Goal: Answer question/provide support: Share knowledge or assist other users

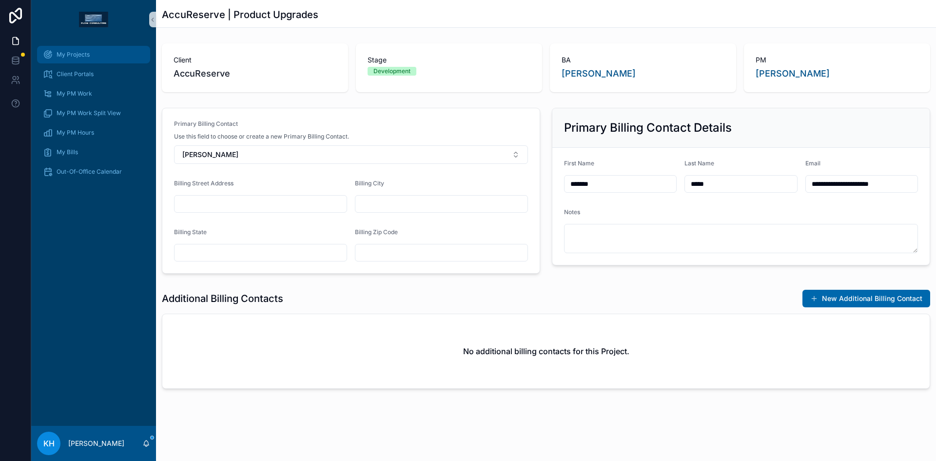
click at [73, 55] on span "My Projects" at bounding box center [73, 55] width 33 height 8
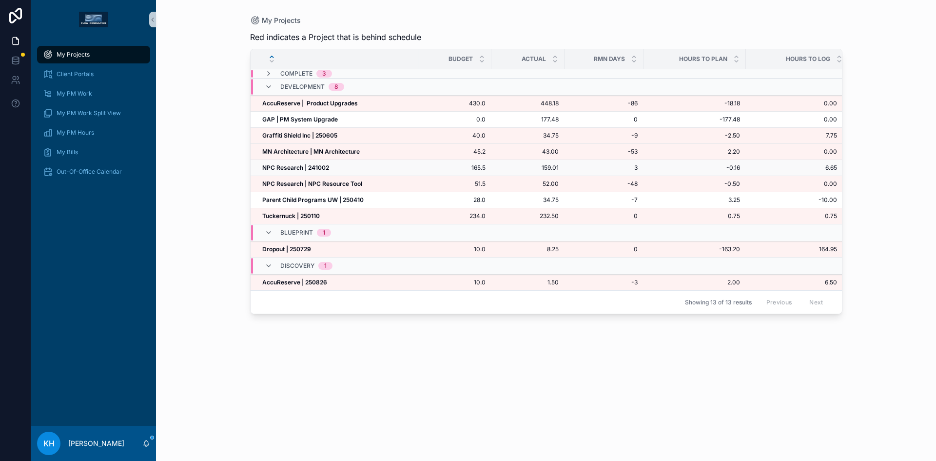
click at [291, 170] on strong "NPC Research | 241002" at bounding box center [295, 167] width 67 height 7
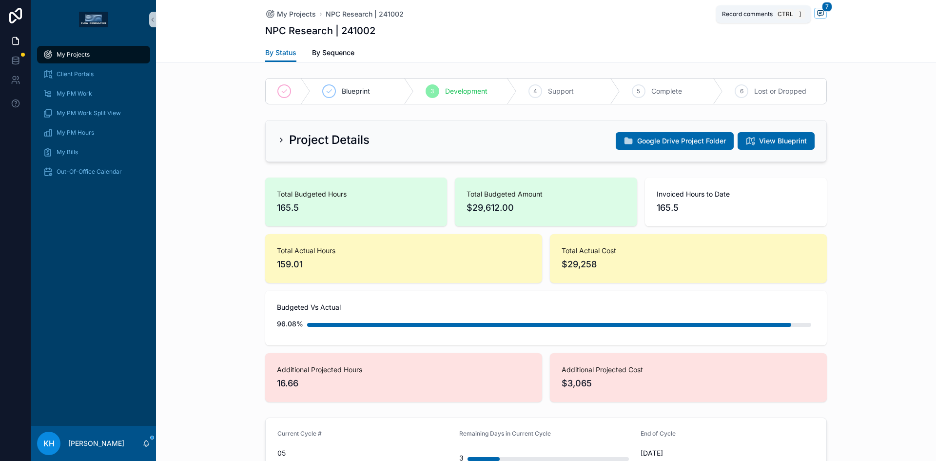
click at [818, 14] on icon "scrollable content" at bounding box center [821, 13] width 8 height 8
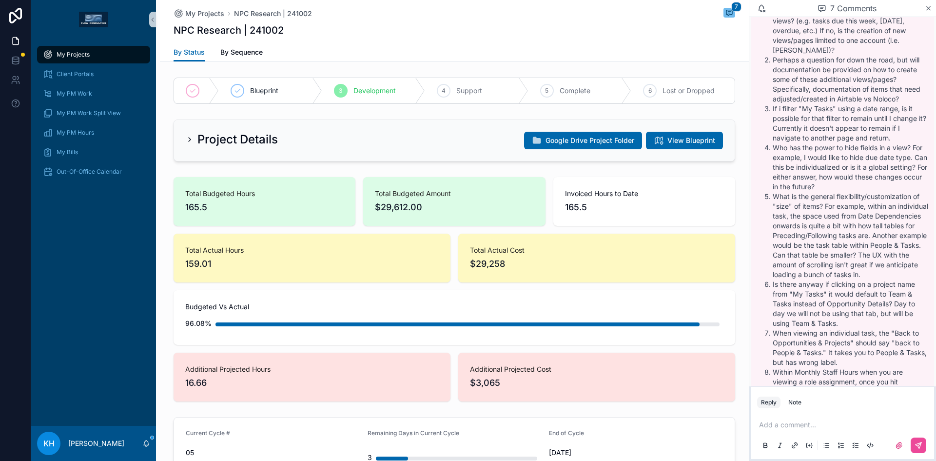
scroll to position [2616, 0]
drag, startPoint x: 766, startPoint y: 74, endPoint x: 814, endPoint y: 86, distance: 49.9
click at [814, 56] on li "Are logged-in users able to create personal views? (e.g. tasks due this week, […" at bounding box center [851, 31] width 156 height 49
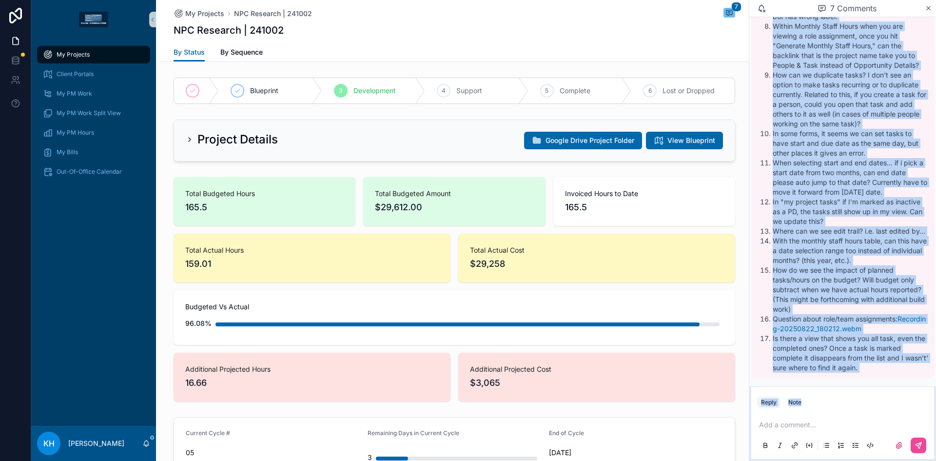
scroll to position [3044, 0]
drag, startPoint x: 761, startPoint y: 59, endPoint x: 908, endPoint y: 373, distance: 346.8
copy div "Are logged-in users able to create personal views? (e.g. tasks due this week, […"
click at [826, 136] on li "In some forms, it seems we can set tasks to have start and due date as the same…" at bounding box center [851, 143] width 156 height 29
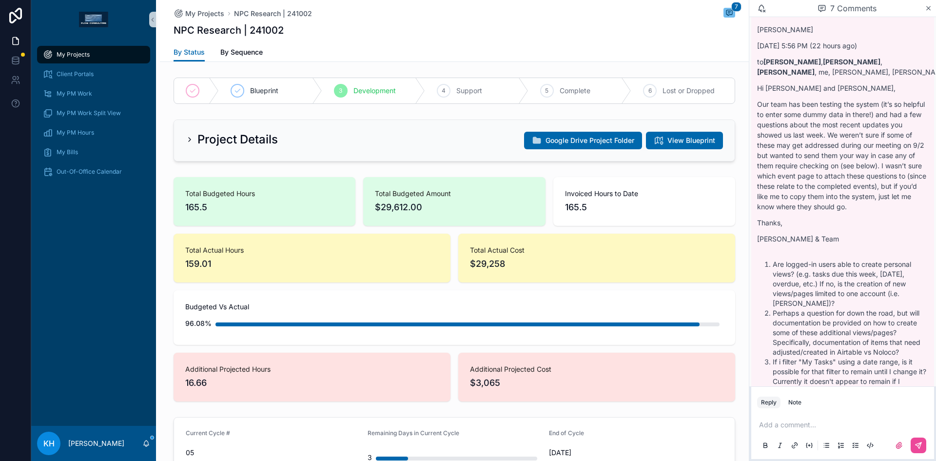
scroll to position [2362, 0]
drag, startPoint x: 760, startPoint y: 69, endPoint x: 828, endPoint y: 77, distance: 69.2
click at [828, 20] on p "List of questions from [PERSON_NAME] related to Events 3/4/8 sent on [DATE]:" at bounding box center [842, 10] width 171 height 20
click at [833, 20] on p "List of questions from [PERSON_NAME] related to Events 3/4/8 sent on [DATE]:" at bounding box center [842, 10] width 171 height 20
drag, startPoint x: 833, startPoint y: 79, endPoint x: 756, endPoint y: 69, distance: 78.2
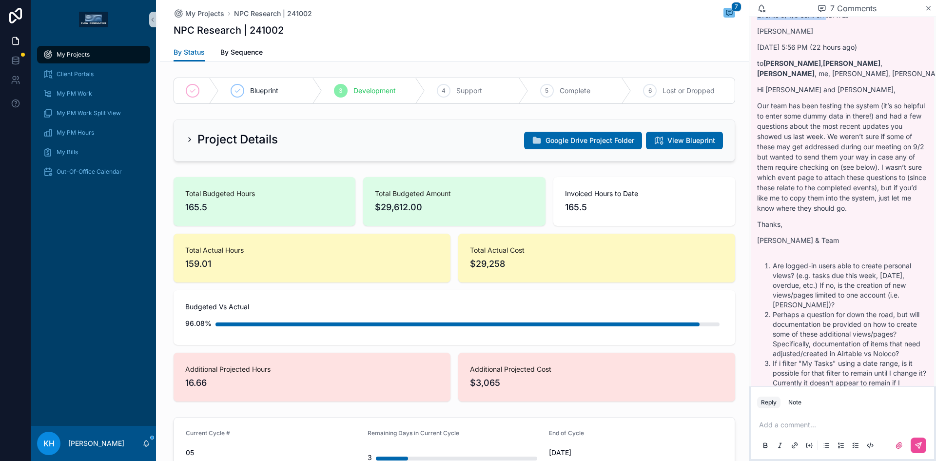
copy p "List of questions from [PERSON_NAME] related to Events 3/4/8 sent on [DATE]:"
click at [927, 10] on icon "scrollable content" at bounding box center [929, 8] width 4 height 4
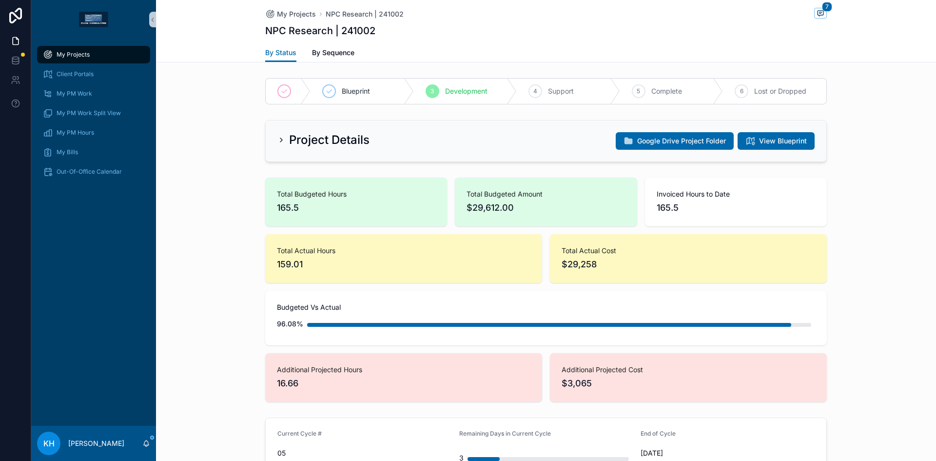
click at [77, 53] on span "My Projects" at bounding box center [73, 55] width 33 height 8
